Goal: Task Accomplishment & Management: Complete application form

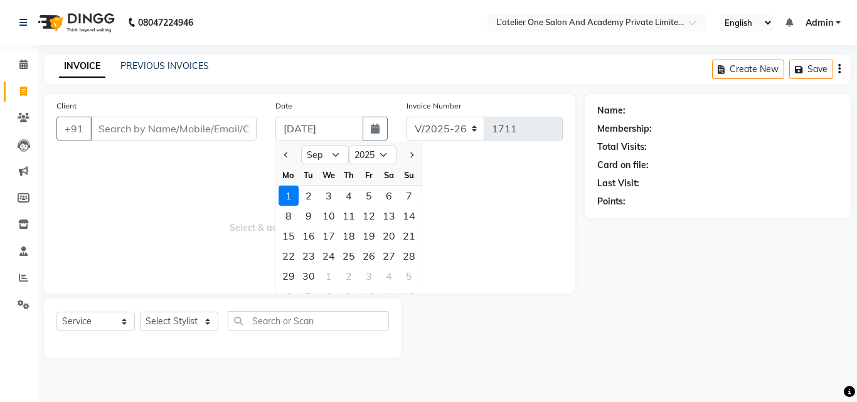
select select "9"
select select "2025"
select select "6939"
select select "service"
drag, startPoint x: 0, startPoint y: 0, endPoint x: 150, endPoint y: 134, distance: 200.8
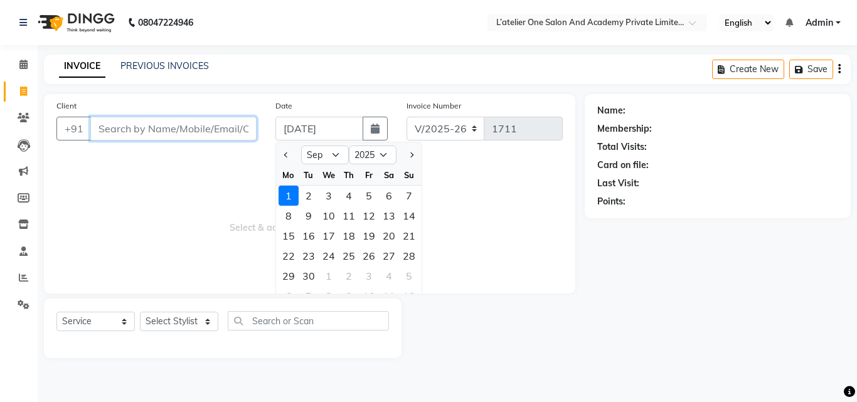
click at [150, 134] on input "Client" at bounding box center [173, 129] width 166 height 24
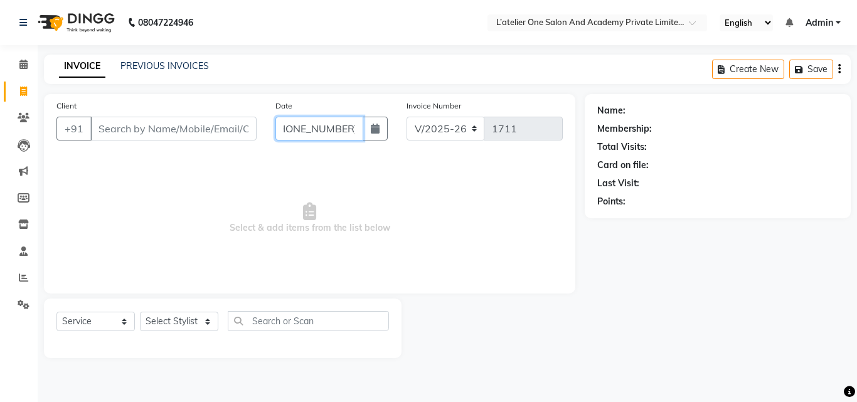
scroll to position [0, 21]
type input "[DATE]"
click at [140, 134] on input "Client" at bounding box center [173, 129] width 166 height 24
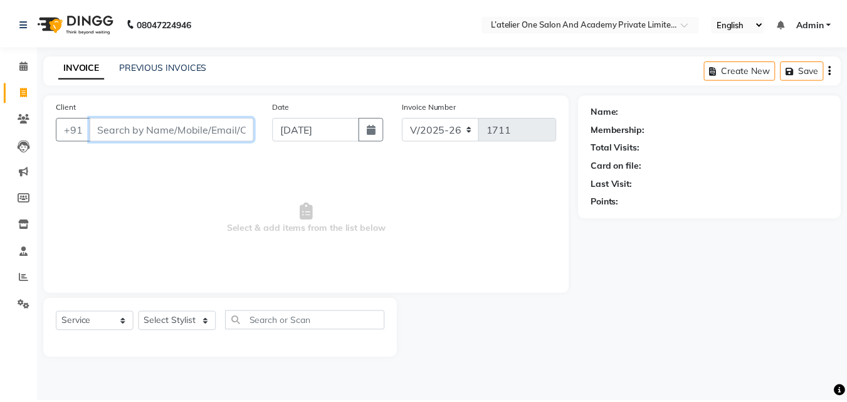
scroll to position [0, 0]
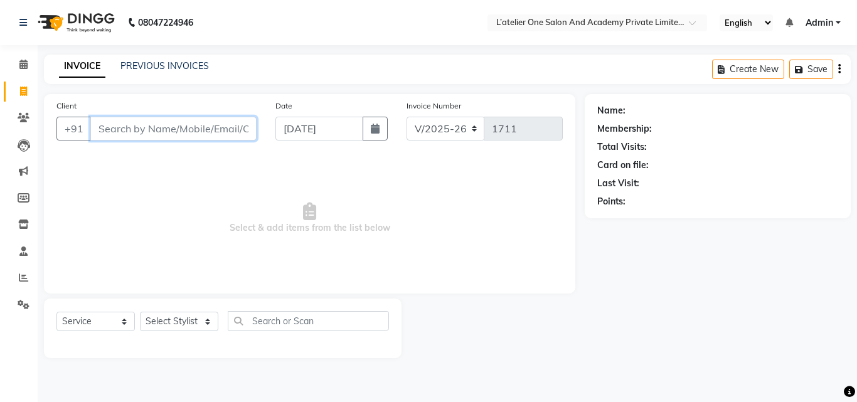
click at [140, 134] on input "Client" at bounding box center [173, 129] width 166 height 24
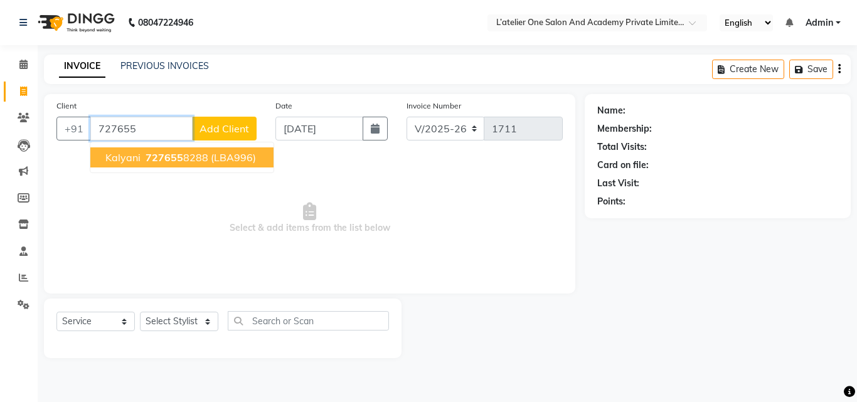
click at [159, 159] on span "727655" at bounding box center [165, 157] width 38 height 13
type input "7276558288"
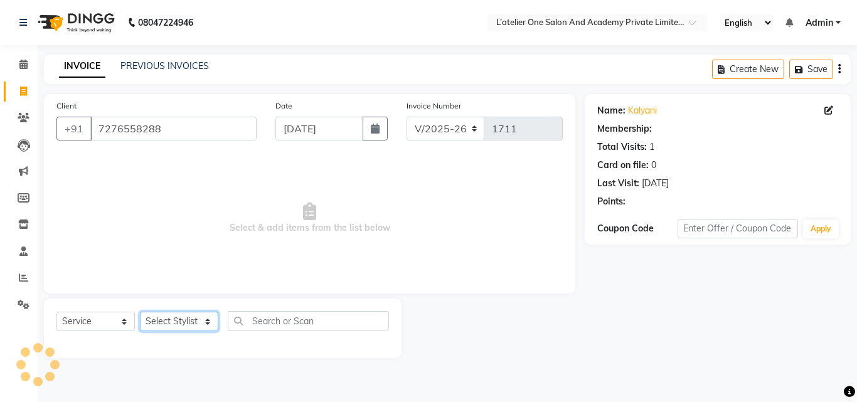
click at [174, 326] on select "Select Stylist [PERSON_NAME] [PERSON_NAME] [PERSON_NAME] [PERSON_NAME] [PERSON_…" at bounding box center [179, 321] width 78 height 19
select select "61341"
click at [140, 312] on select "Select Stylist [PERSON_NAME] [PERSON_NAME] [PERSON_NAME] [PERSON_NAME] [PERSON_…" at bounding box center [179, 321] width 78 height 19
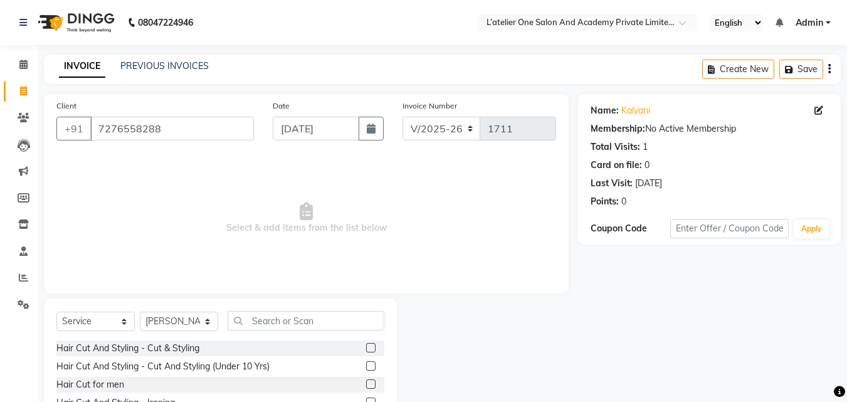
click at [366, 348] on label at bounding box center [370, 347] width 9 height 9
click at [366, 348] on input "checkbox" at bounding box center [370, 348] width 8 height 8
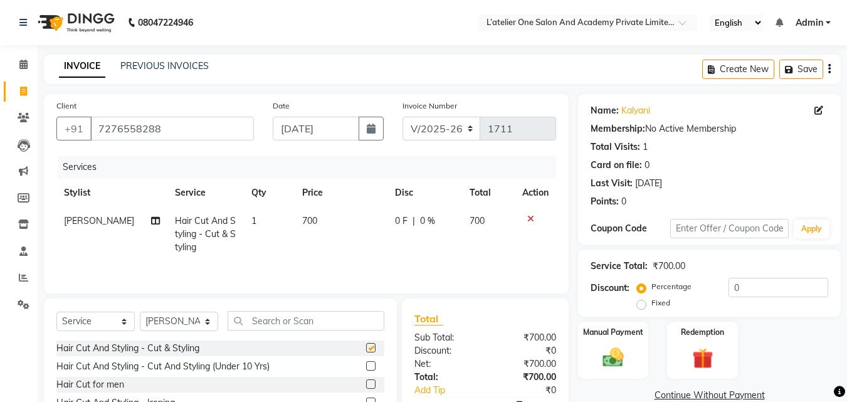
checkbox input "false"
click at [171, 325] on select "Select Stylist [PERSON_NAME] [PERSON_NAME] [PERSON_NAME] [PERSON_NAME] [PERSON_…" at bounding box center [179, 321] width 78 height 19
select select "55360"
click at [140, 312] on select "Select Stylist [PERSON_NAME] [PERSON_NAME] [PERSON_NAME] [PERSON_NAME] [PERSON_…" at bounding box center [179, 321] width 78 height 19
click at [298, 317] on input "text" at bounding box center [306, 320] width 157 height 19
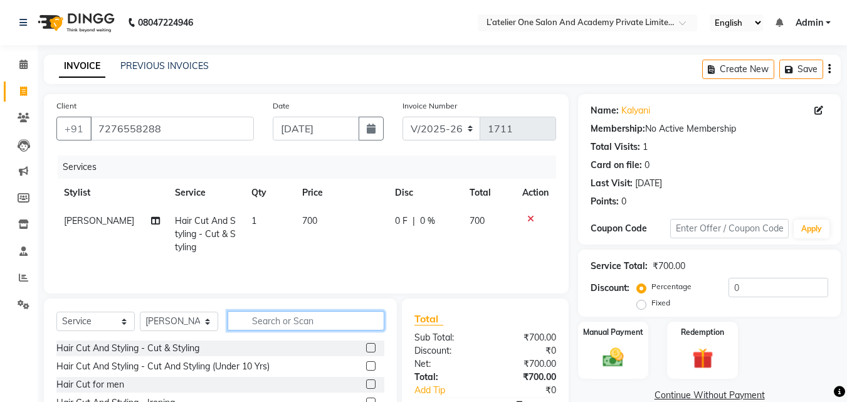
click at [298, 317] on input "text" at bounding box center [306, 320] width 157 height 19
type input "s"
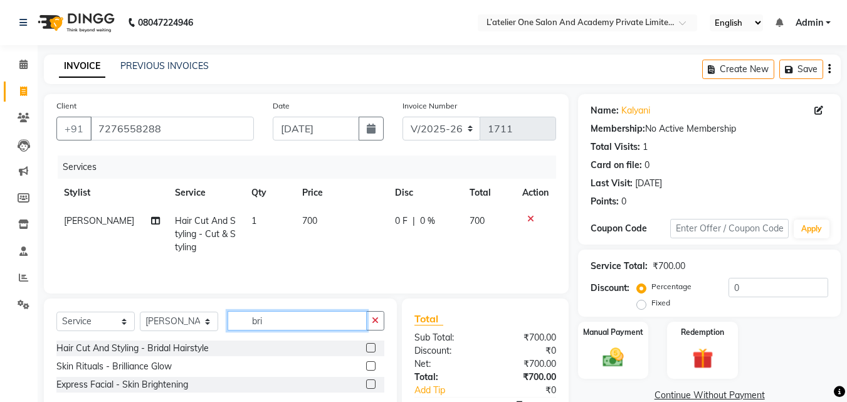
type input "bri"
click at [371, 386] on label at bounding box center [370, 383] width 9 height 9
click at [371, 386] on input "checkbox" at bounding box center [370, 385] width 8 height 8
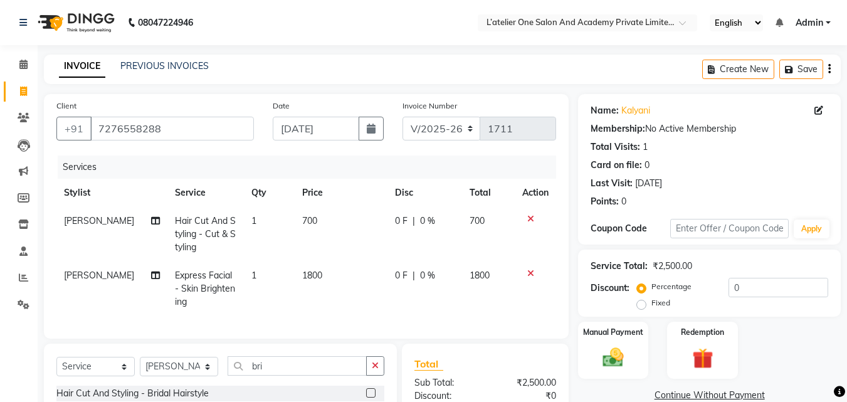
checkbox input "false"
click at [180, 375] on select "Select Stylist [PERSON_NAME] [PERSON_NAME] [PERSON_NAME] [PERSON_NAME] [PERSON_…" at bounding box center [179, 366] width 78 height 19
click at [268, 376] on input "bri" at bounding box center [297, 365] width 139 height 19
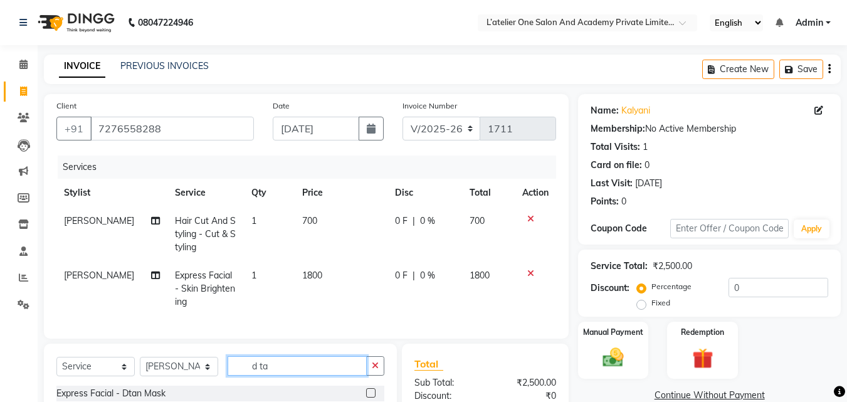
scroll to position [128, 0]
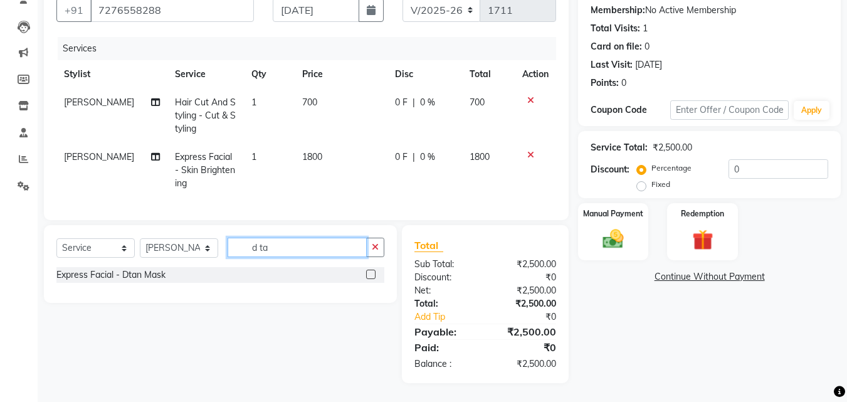
type input "d ta"
click at [374, 276] on label at bounding box center [370, 274] width 9 height 9
click at [374, 276] on input "checkbox" at bounding box center [370, 275] width 8 height 8
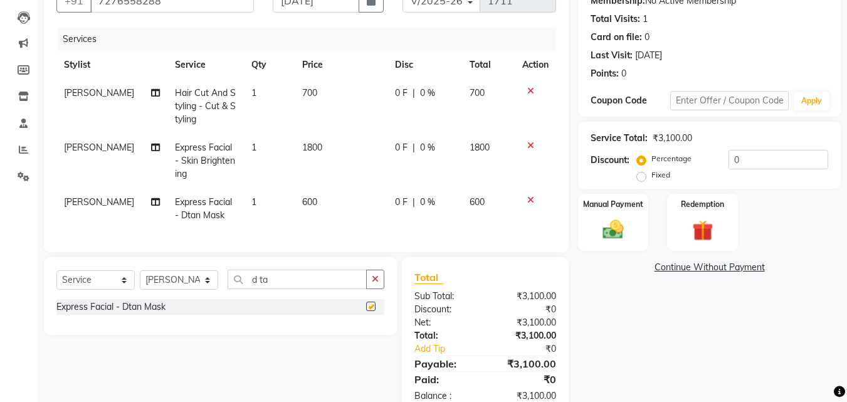
checkbox input "false"
click at [340, 287] on input "d ta" at bounding box center [297, 279] width 139 height 19
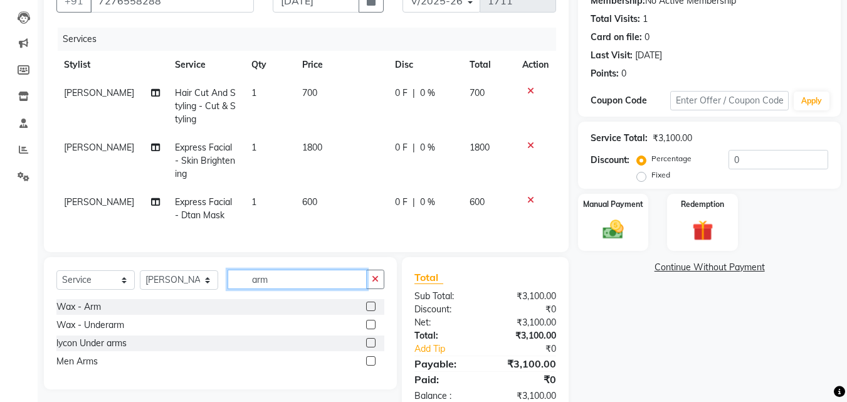
type input "arm"
click at [371, 311] on label at bounding box center [370, 306] width 9 height 9
click at [371, 311] on input "checkbox" at bounding box center [370, 307] width 8 height 8
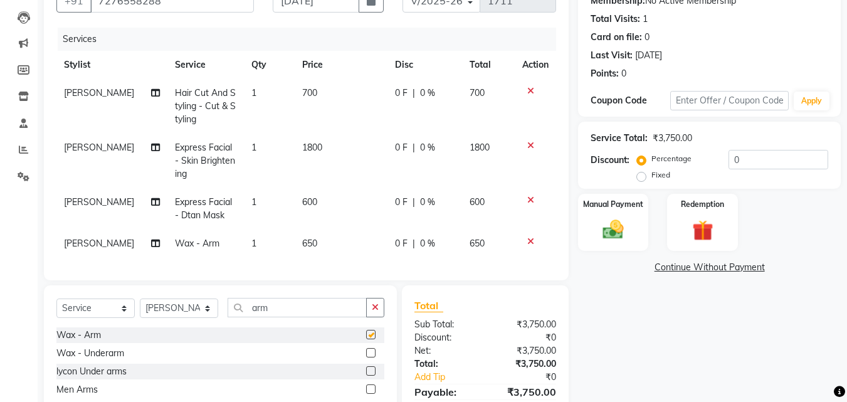
checkbox input "false"
click at [370, 357] on label at bounding box center [370, 352] width 9 height 9
click at [370, 357] on input "checkbox" at bounding box center [370, 353] width 8 height 8
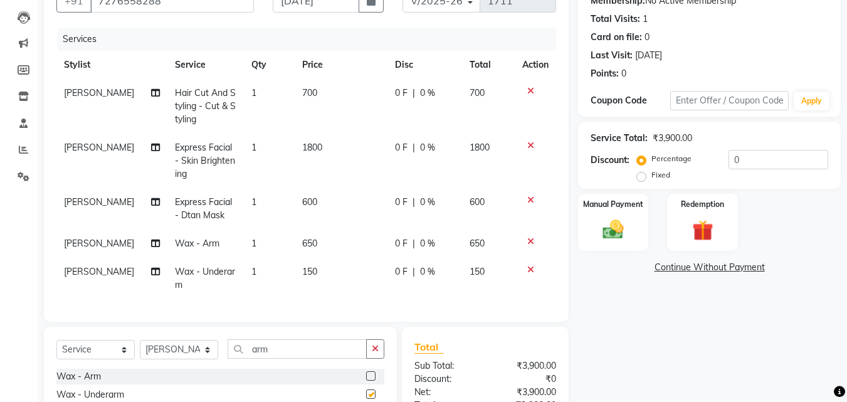
checkbox input "false"
click at [314, 352] on input "arm" at bounding box center [297, 348] width 139 height 19
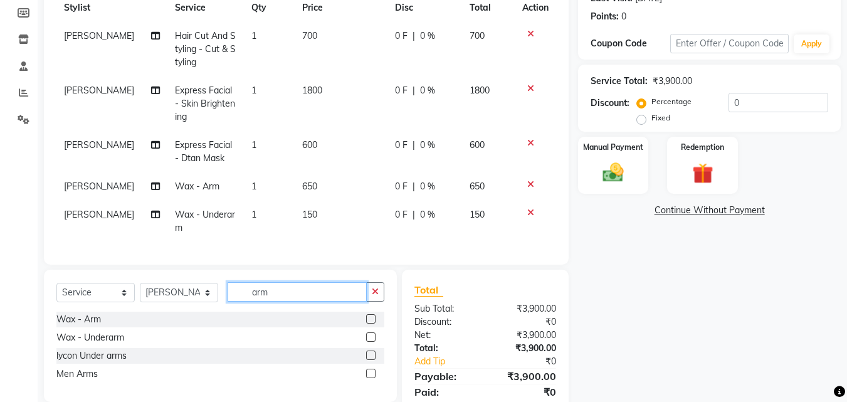
scroll to position [239, 0]
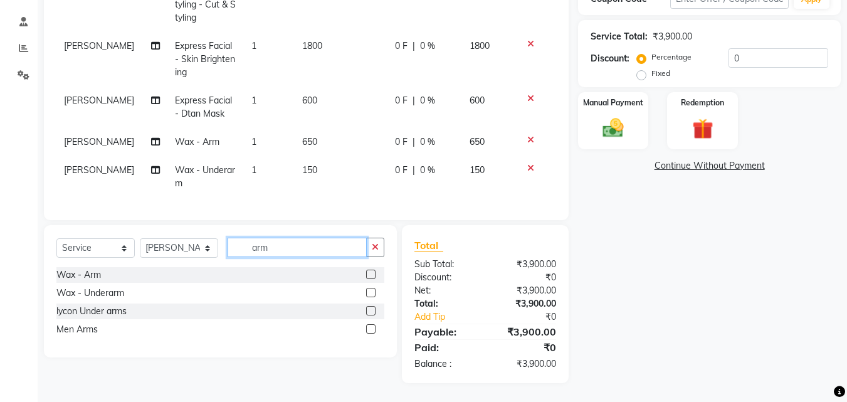
click at [325, 244] on input "arm" at bounding box center [297, 247] width 139 height 19
type input "leg"
click at [368, 291] on label at bounding box center [370, 292] width 9 height 9
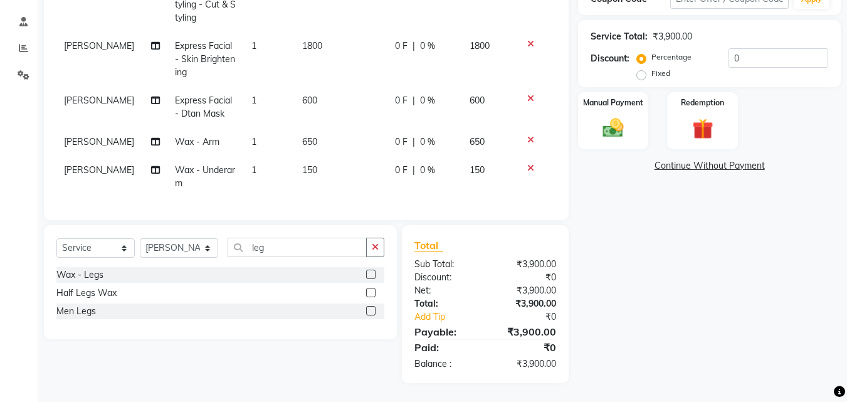
click at [368, 291] on input "checkbox" at bounding box center [370, 293] width 8 height 8
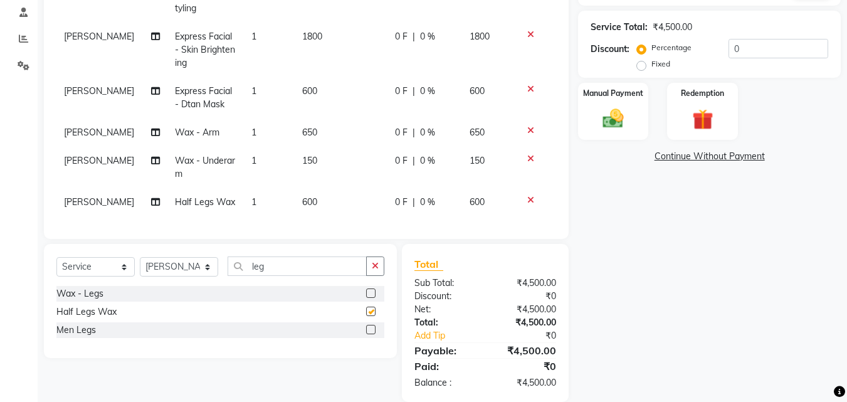
checkbox input "false"
click at [78, 273] on select "Select Service Product Membership Package Voucher Prepaid Gift Card" at bounding box center [95, 266] width 78 height 19
click at [56, 261] on select "Select Service Product Membership Package Voucher Prepaid Gift Card" at bounding box center [95, 266] width 78 height 19
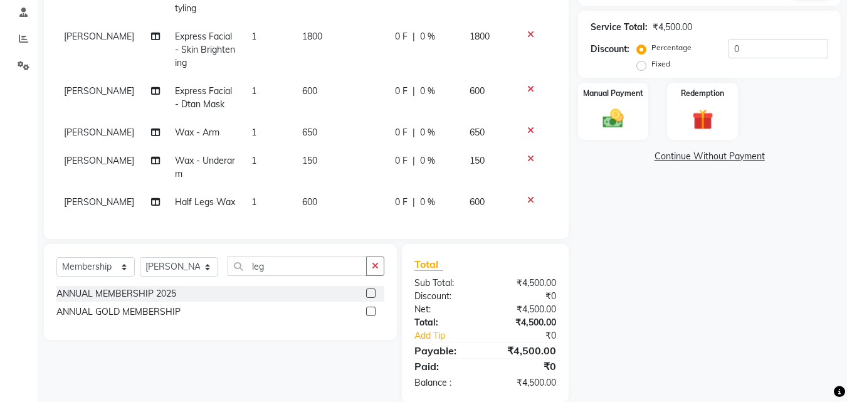
click at [375, 295] on label at bounding box center [370, 292] width 9 height 9
click at [374, 295] on input "checkbox" at bounding box center [370, 294] width 8 height 8
select select "select"
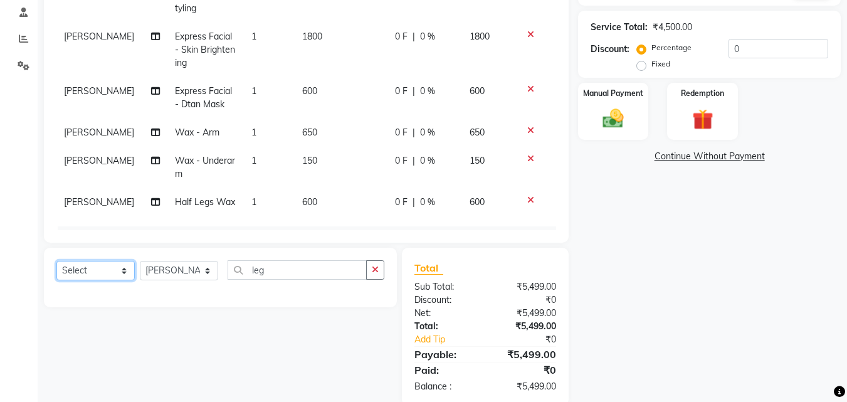
click at [90, 277] on select "Select Service Product Package Voucher Prepaid Gift Card" at bounding box center [95, 270] width 78 height 19
click at [117, 261] on select "Select Service Product Package Voucher Prepaid Gift Card" at bounding box center [95, 270] width 78 height 19
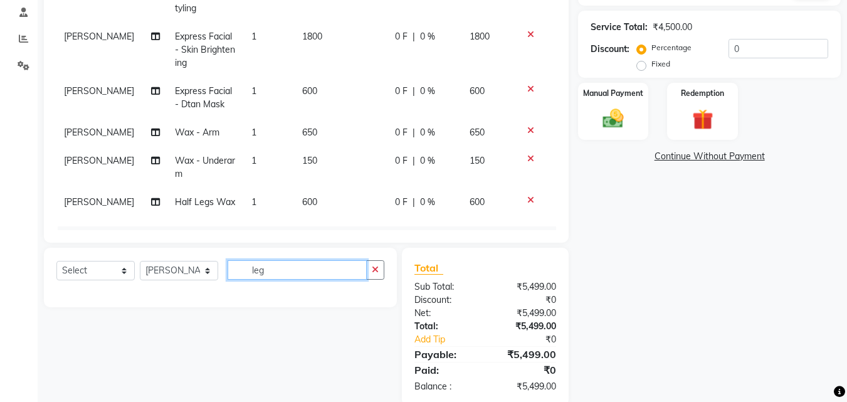
click at [287, 272] on input "leg" at bounding box center [297, 269] width 139 height 19
type input "l"
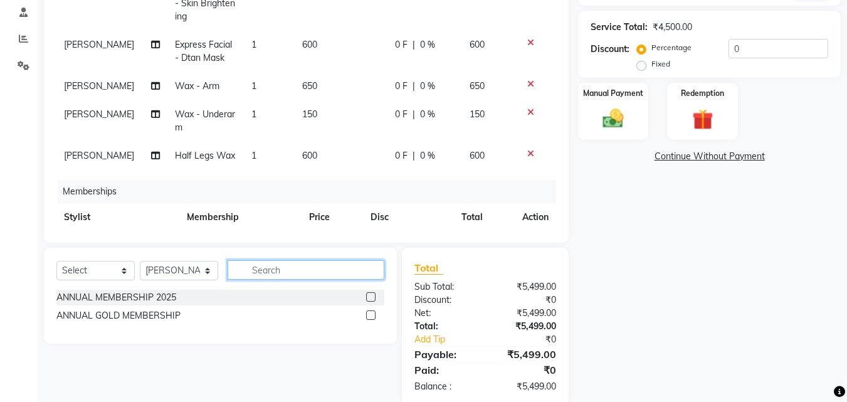
scroll to position [108, 0]
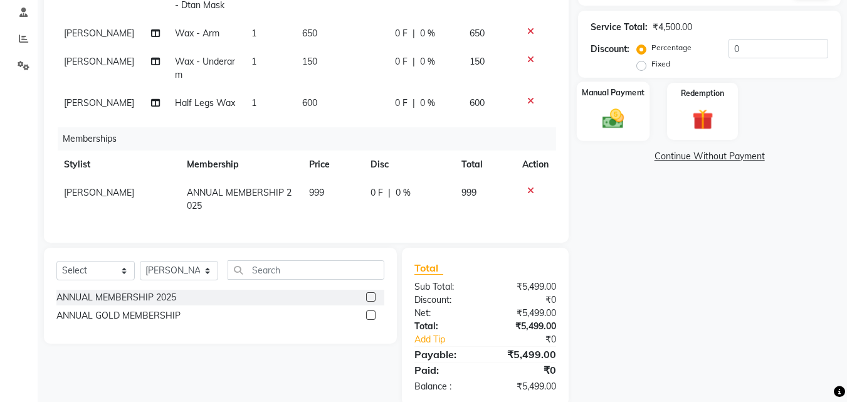
click at [623, 103] on div "Manual Payment" at bounding box center [613, 112] width 73 height 60
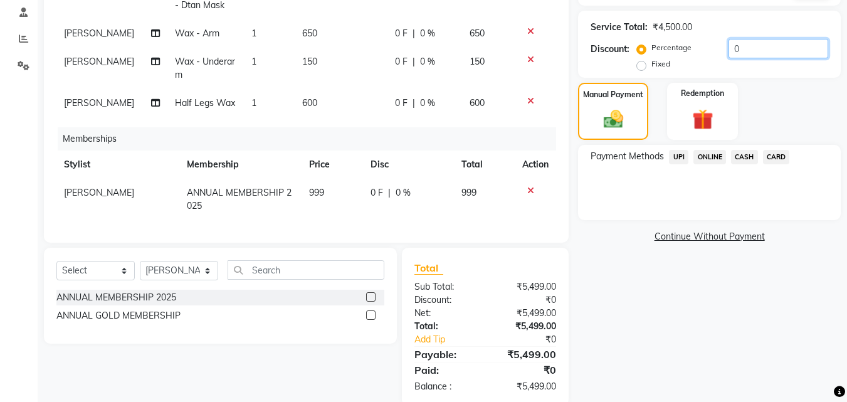
click at [733, 44] on input "0" at bounding box center [779, 48] width 100 height 19
type input "20"
click at [692, 193] on div "Payment Methods UPI ONLINE CASH CARD" at bounding box center [709, 182] width 263 height 75
click at [701, 161] on span "ONLINE" at bounding box center [710, 157] width 33 height 14
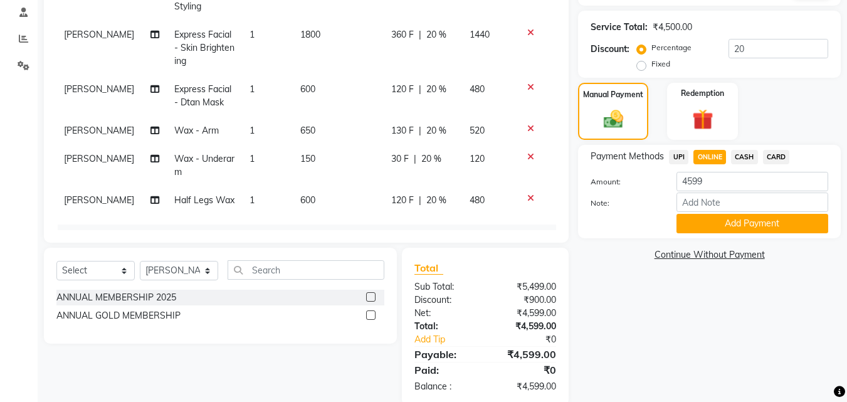
scroll to position [0, 0]
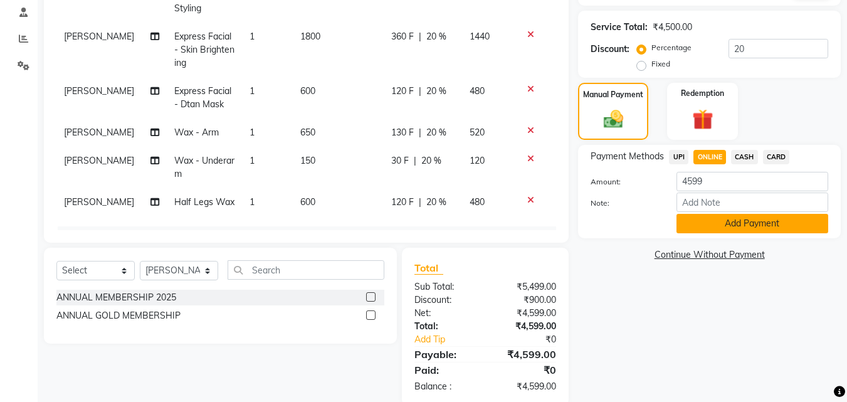
click at [715, 224] on button "Add Payment" at bounding box center [753, 223] width 152 height 19
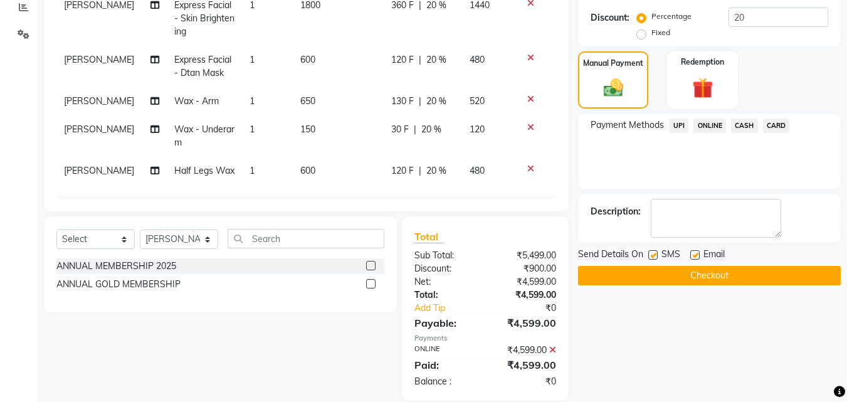
scroll to position [288, 0]
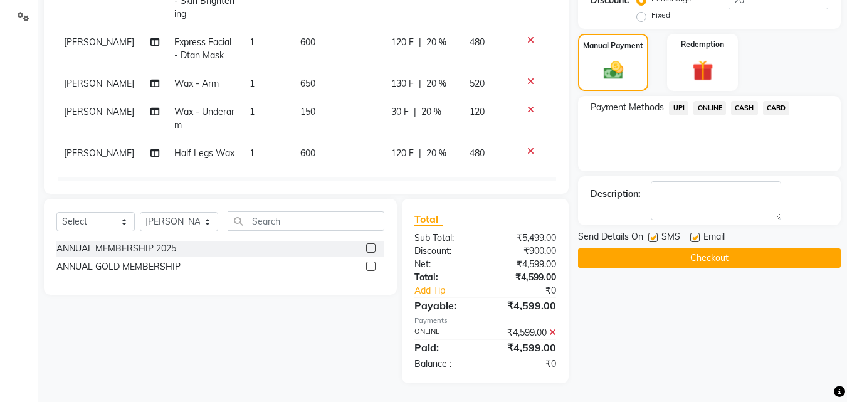
click at [713, 254] on button "Checkout" at bounding box center [709, 257] width 263 height 19
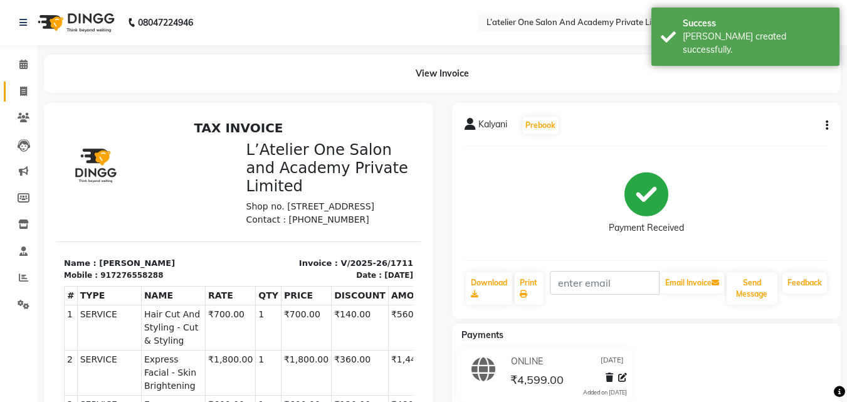
click at [16, 98] on link "Invoice" at bounding box center [19, 92] width 30 height 21
select select "6939"
select select "service"
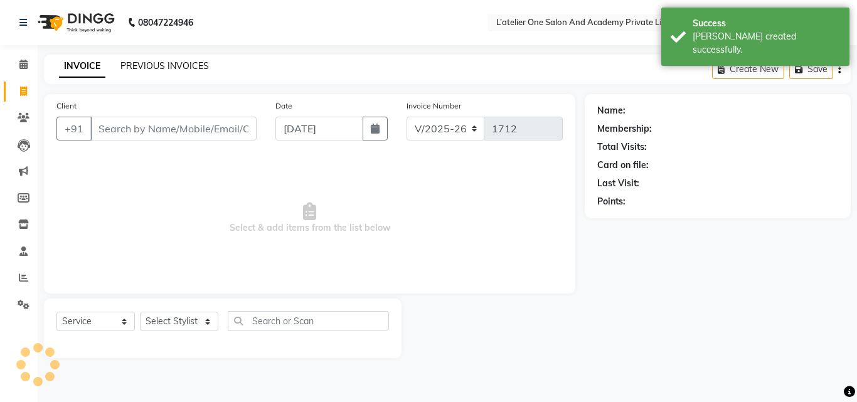
click at [158, 68] on link "PREVIOUS INVOICES" at bounding box center [164, 65] width 88 height 11
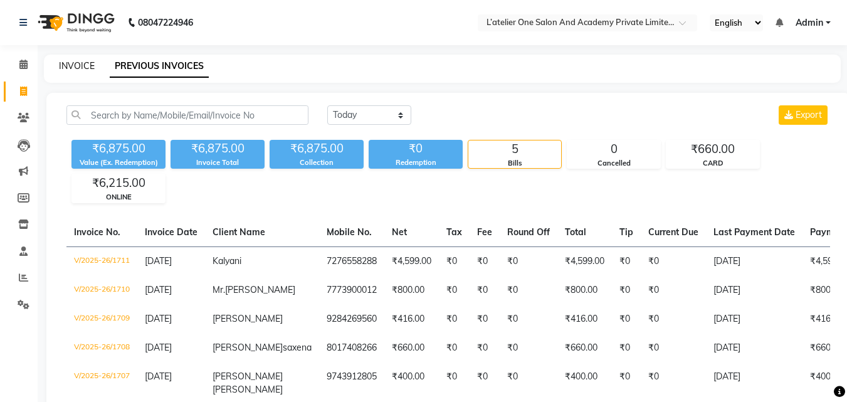
click at [80, 69] on link "INVOICE" at bounding box center [77, 65] width 36 height 11
select select "6939"
select select "service"
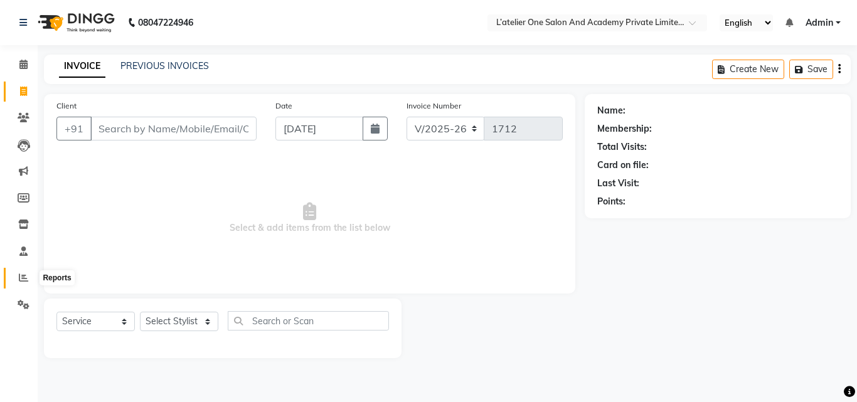
click at [14, 277] on span at bounding box center [24, 278] width 22 height 14
